Goal: Task Accomplishment & Management: Manage account settings

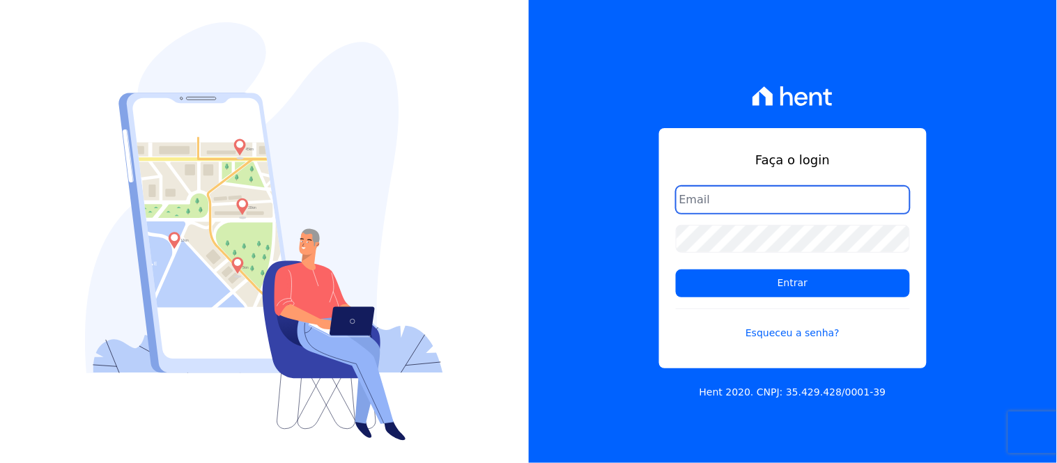
type input "[EMAIL_ADDRESS][DOMAIN_NAME]"
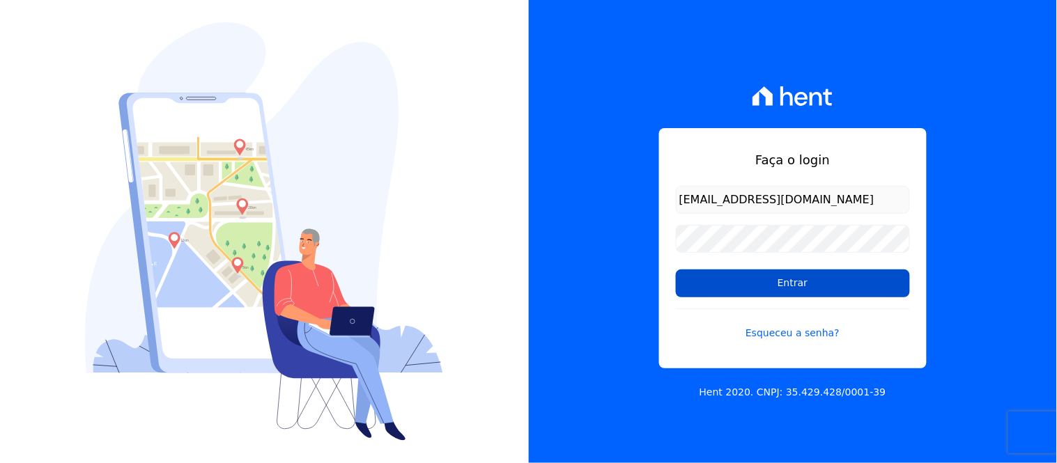
click at [804, 286] on input "Entrar" at bounding box center [793, 284] width 234 height 28
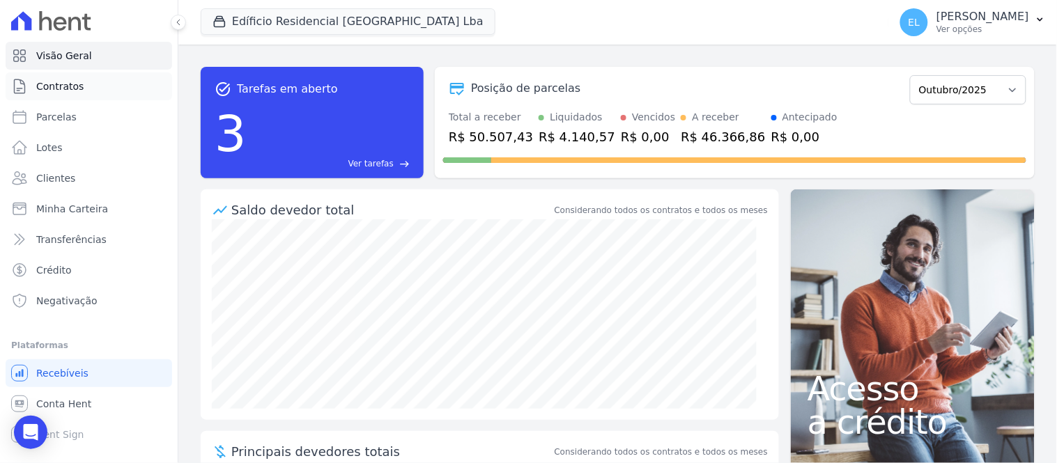
click at [59, 87] on span "Contratos" at bounding box center [59, 86] width 47 height 14
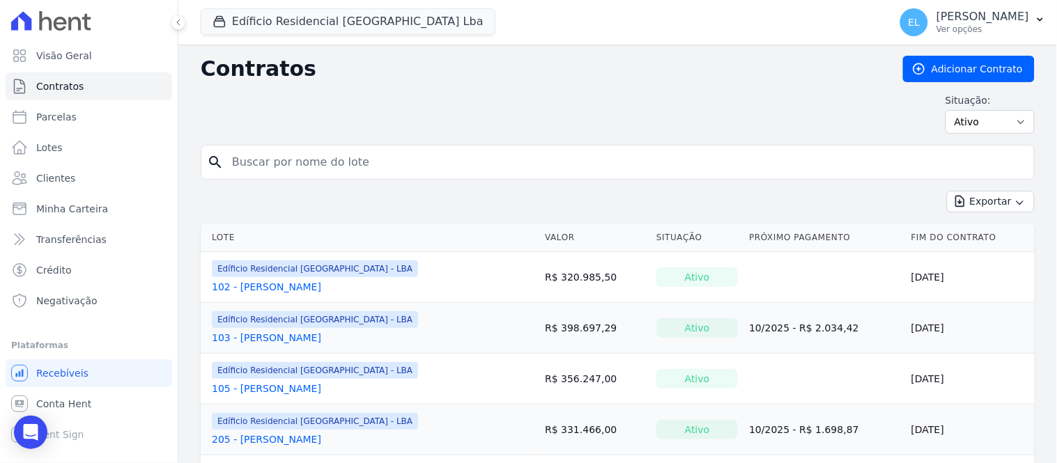
click at [268, 158] on input "search" at bounding box center [626, 162] width 805 height 28
type input "304"
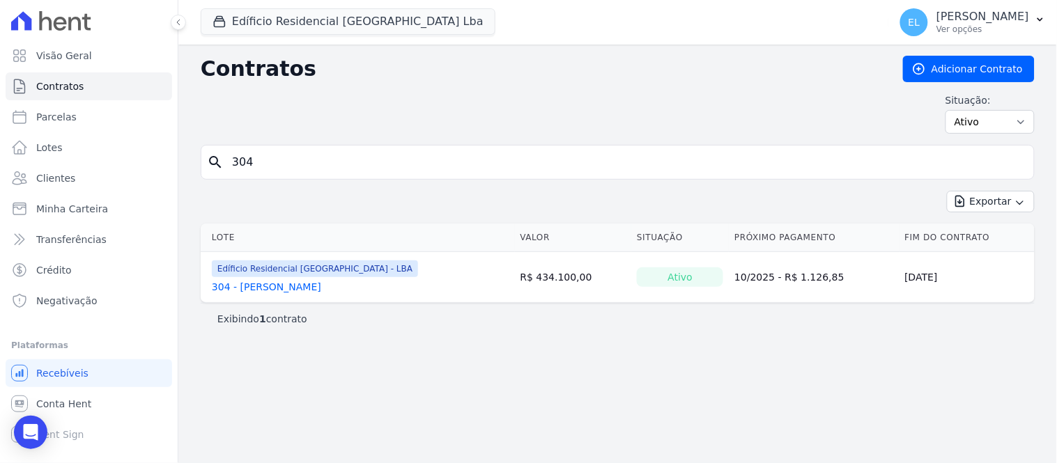
click at [247, 281] on link "304 - [PERSON_NAME]" at bounding box center [266, 287] width 109 height 14
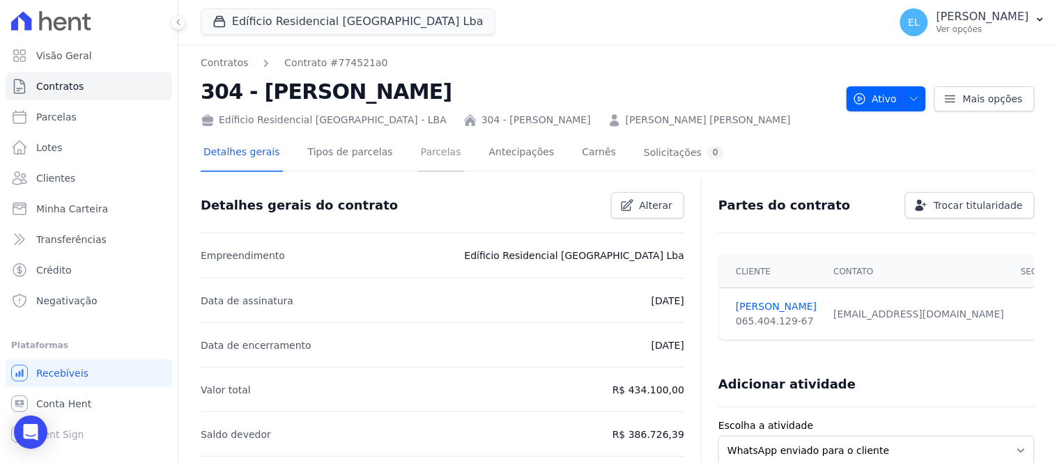
click at [433, 154] on link "Parcelas" at bounding box center [441, 153] width 46 height 37
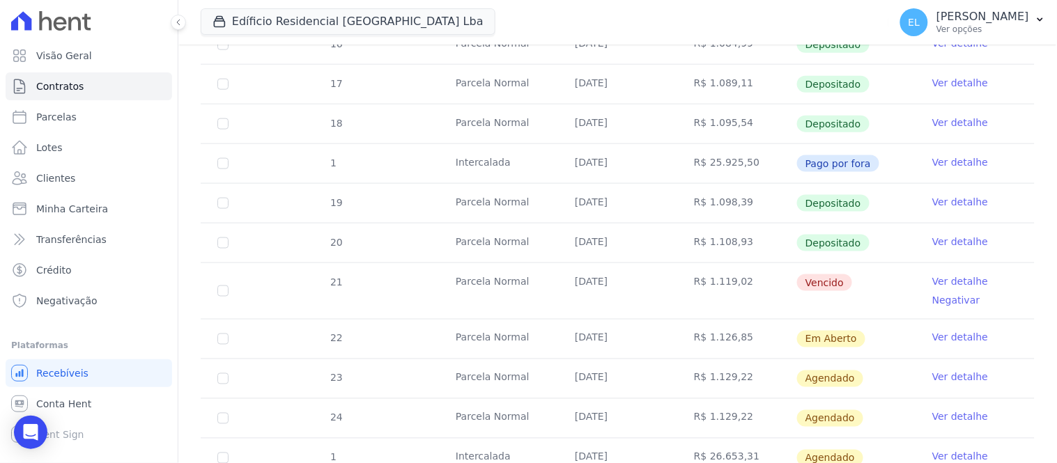
scroll to position [542, 0]
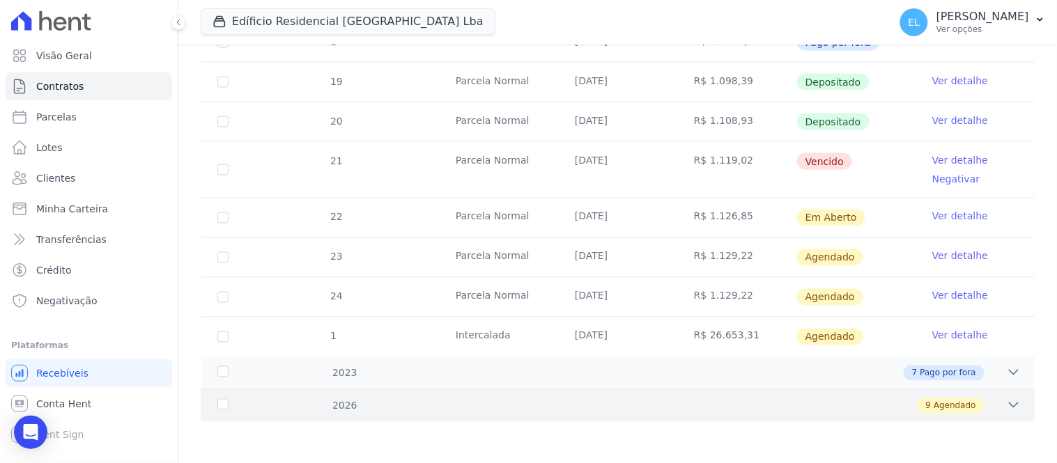
click at [1007, 401] on icon at bounding box center [1014, 406] width 14 height 14
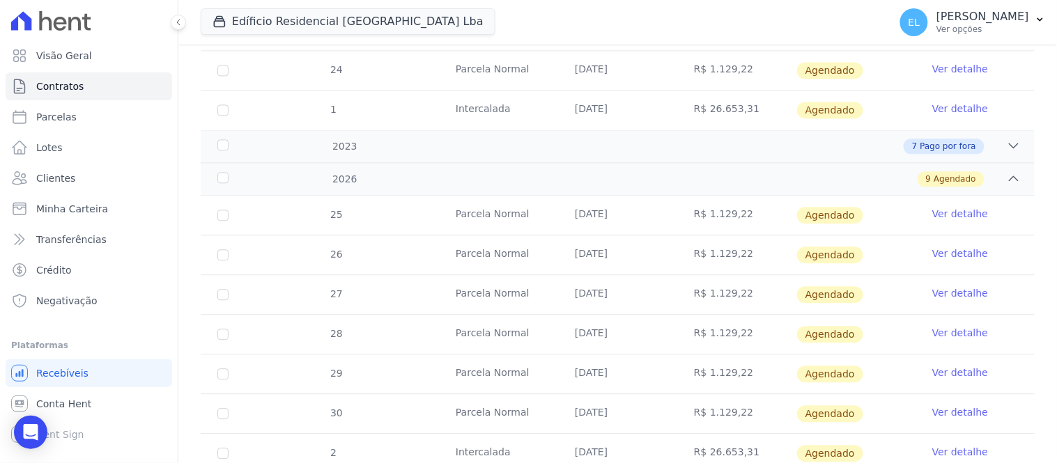
scroll to position [513, 0]
